Goal: Obtain resource: Obtain resource

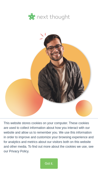
click at [51, 165] on link "Got it." at bounding box center [48, 163] width 17 height 10
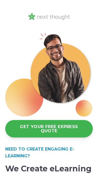
click at [51, 15] on img at bounding box center [49, 16] width 43 height 9
click at [49, 18] on img at bounding box center [49, 16] width 43 height 9
click at [46, 19] on img at bounding box center [49, 16] width 43 height 9
click at [67, 20] on img at bounding box center [49, 16] width 43 height 9
click at [32, 16] on img at bounding box center [49, 16] width 43 height 9
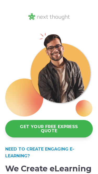
click at [47, 16] on img at bounding box center [49, 16] width 43 height 9
click at [61, 16] on img at bounding box center [49, 16] width 43 height 9
click at [62, 131] on link "GET YOUR FREE EXPRESS QUOTE" at bounding box center [48, 128] width 87 height 17
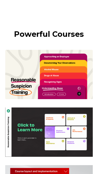
scroll to position [1593, 0]
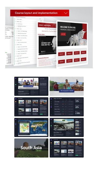
click at [68, 162] on div "Powerful Courses" at bounding box center [49, 21] width 98 height 315
click at [54, 7] on img at bounding box center [48, 38] width 87 height 62
click at [68, 7] on img at bounding box center [48, 38] width 87 height 62
click at [66, 143] on img at bounding box center [48, 117] width 87 height 80
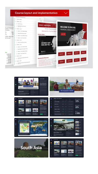
click at [69, 139] on img at bounding box center [48, 117] width 87 height 80
click at [74, 145] on img at bounding box center [48, 117] width 87 height 80
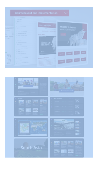
click at [68, 79] on img at bounding box center [48, 117] width 87 height 80
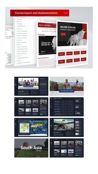
click at [67, 79] on img at bounding box center [48, 117] width 87 height 80
click at [51, 14] on img at bounding box center [48, 38] width 87 height 62
click at [62, 8] on img at bounding box center [48, 38] width 87 height 62
click at [67, 7] on img at bounding box center [48, 38] width 87 height 62
click at [66, 7] on img at bounding box center [48, 38] width 87 height 62
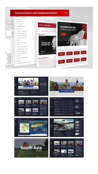
click at [65, 7] on img at bounding box center [48, 38] width 87 height 62
click at [62, 141] on img at bounding box center [48, 117] width 87 height 80
click at [56, 7] on img at bounding box center [48, 38] width 87 height 62
